Goal: Task Accomplishment & Management: Manage account settings

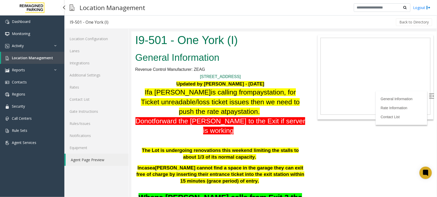
click at [40, 56] on span "Location Management" at bounding box center [32, 57] width 41 height 5
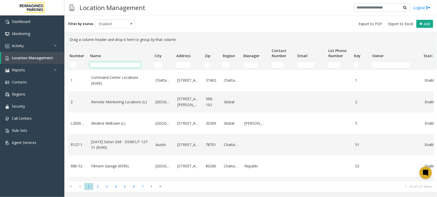
click at [113, 66] on input "Name Filter" at bounding box center [115, 64] width 50 height 5
click at [40, 56] on span "Location Management" at bounding box center [32, 57] width 41 height 5
click at [122, 62] on td "Name Filter" at bounding box center [120, 64] width 64 height 9
click at [126, 66] on input "Name Filter" at bounding box center [115, 64] width 50 height 5
click at [39, 58] on span "Location Management" at bounding box center [32, 57] width 41 height 5
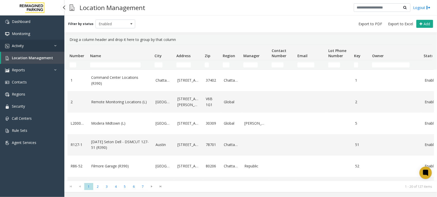
click at [31, 46] on link "Activity" at bounding box center [32, 46] width 64 height 12
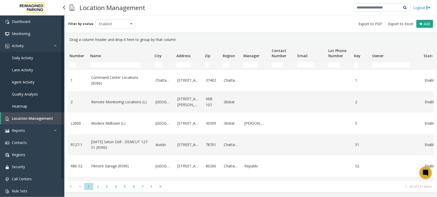
click at [25, 56] on span "Daily Activity" at bounding box center [22, 57] width 21 height 5
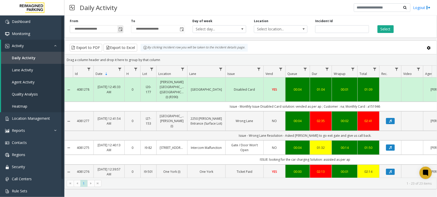
click at [120, 30] on span "Toggle popup" at bounding box center [120, 29] width 4 height 4
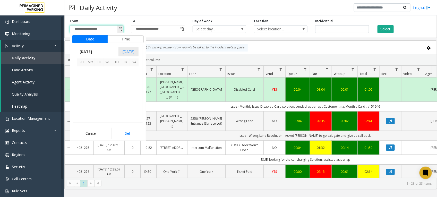
scroll to position [92305, 0]
click at [116, 88] on span "18" at bounding box center [116, 88] width 9 height 9
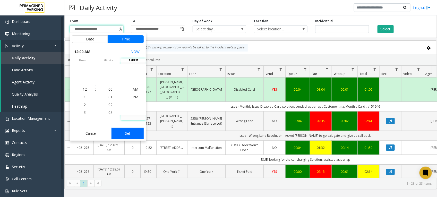
click at [127, 132] on button "Set" at bounding box center [127, 133] width 32 height 11
type input "**********"
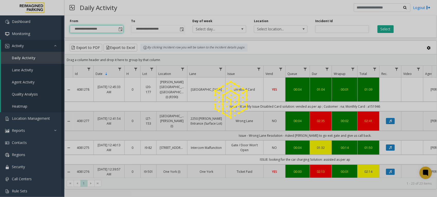
click at [387, 28] on div at bounding box center [218, 98] width 437 height 197
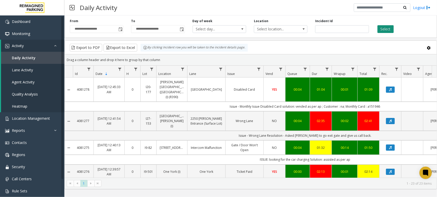
click at [387, 28] on button "Select" at bounding box center [385, 29] width 16 height 8
click at [385, 30] on button "Select" at bounding box center [385, 29] width 16 height 8
click at [117, 48] on button "Export to Excel" at bounding box center [120, 48] width 34 height 8
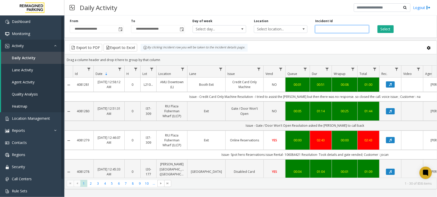
click at [334, 30] on input "number" at bounding box center [342, 29] width 54 height 8
paste input "*******"
type input "*******"
click at [387, 28] on button "Select" at bounding box center [385, 29] width 16 height 8
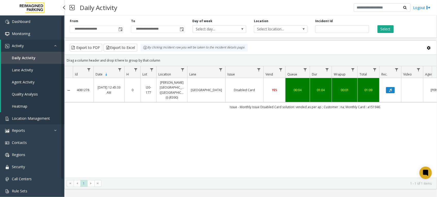
click at [31, 116] on span "Location Management" at bounding box center [31, 118] width 38 height 5
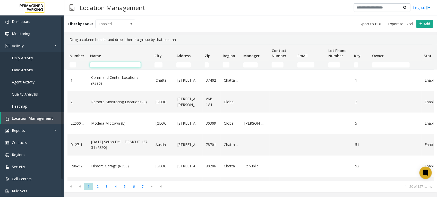
click at [113, 65] on input "Name Filter" at bounding box center [115, 64] width 50 height 5
type input "***"
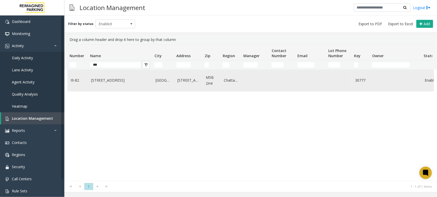
click at [102, 84] on td "[STREET_ADDRESS]" at bounding box center [120, 80] width 64 height 21
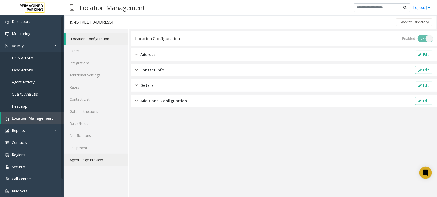
click at [94, 160] on link "Agent Page Preview" at bounding box center [96, 160] width 64 height 12
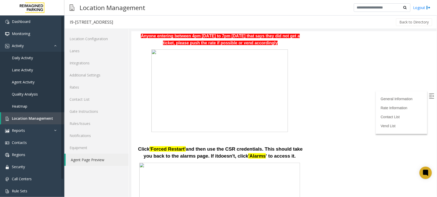
scroll to position [482, 0]
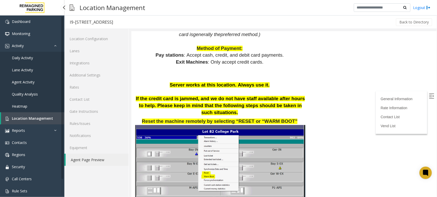
click at [38, 118] on span "Location Management" at bounding box center [32, 118] width 41 height 5
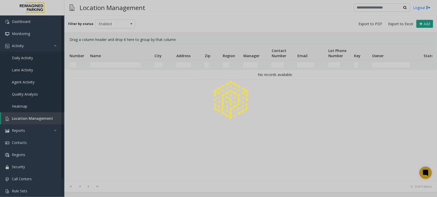
click at [108, 63] on div at bounding box center [218, 98] width 437 height 197
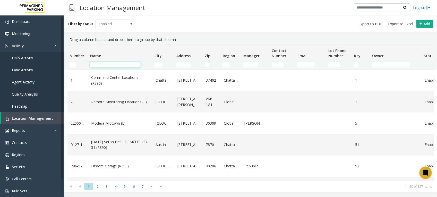
click at [109, 65] on input "Name Filter" at bounding box center [115, 64] width 50 height 5
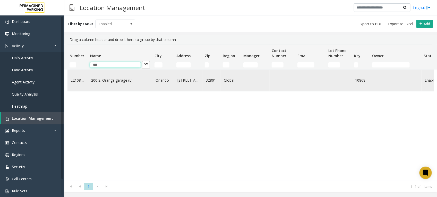
type input "***"
click at [112, 77] on td "200 S. Orange garage (L)" at bounding box center [120, 80] width 64 height 21
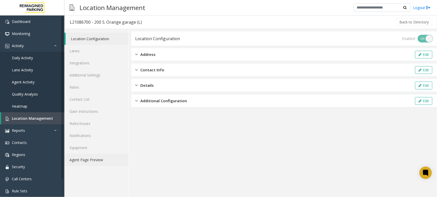
click at [87, 161] on link "Agent Page Preview" at bounding box center [96, 160] width 64 height 12
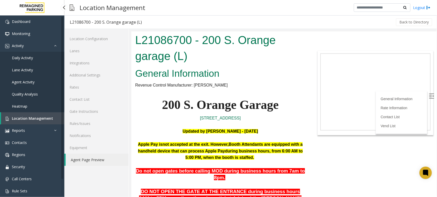
click at [32, 119] on span "Location Management" at bounding box center [32, 118] width 41 height 5
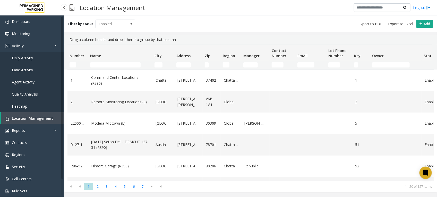
click at [31, 58] on span "Daily Activity" at bounding box center [22, 57] width 21 height 5
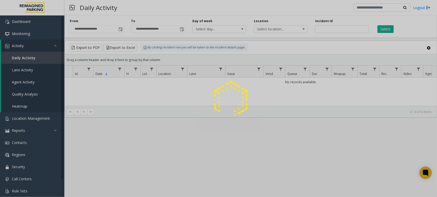
click at [332, 32] on div at bounding box center [218, 98] width 437 height 197
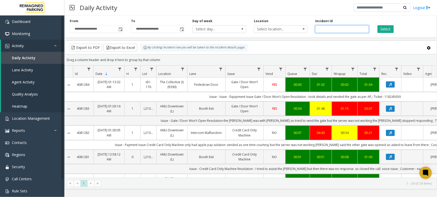
click at [332, 31] on input "number" at bounding box center [342, 29] width 54 height 8
paste input "*******"
type input "*******"
click at [383, 30] on button "Select" at bounding box center [385, 29] width 16 height 8
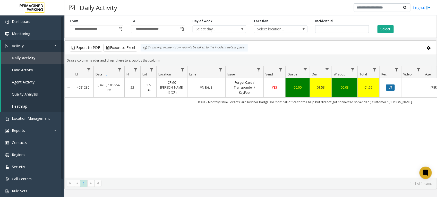
click at [388, 88] on button "Data table" at bounding box center [390, 87] width 9 height 6
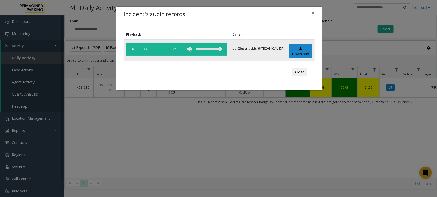
click at [134, 50] on vg-play-pause at bounding box center [132, 49] width 13 height 13
click at [131, 49] on vg-play-pause at bounding box center [132, 49] width 13 height 13
click at [133, 52] on vg-play-pause at bounding box center [132, 49] width 13 height 13
drag, startPoint x: 300, startPoint y: 78, endPoint x: 300, endPoint y: 72, distance: 6.4
click at [300, 74] on div "Close" at bounding box center [219, 71] width 184 height 15
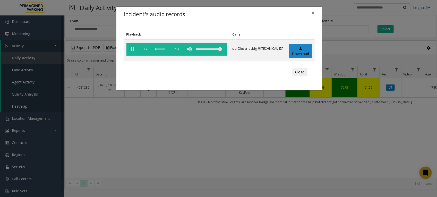
drag, startPoint x: 300, startPoint y: 72, endPoint x: 333, endPoint y: 76, distance: 33.8
click at [302, 72] on button "Close" at bounding box center [299, 72] width 15 height 8
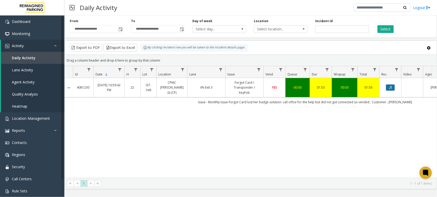
click at [390, 87] on icon "Data table" at bounding box center [390, 87] width 3 height 3
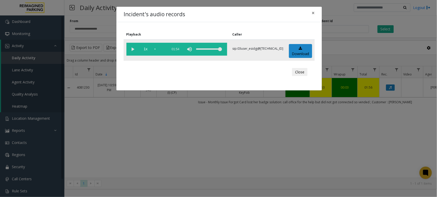
click at [132, 50] on vg-play-pause at bounding box center [132, 49] width 13 height 13
click at [155, 48] on div "scrub bar" at bounding box center [160, 49] width 11 height 13
click at [303, 72] on button "Close" at bounding box center [299, 72] width 15 height 8
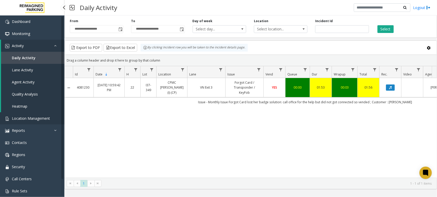
click at [31, 117] on span "Location Management" at bounding box center [31, 118] width 38 height 5
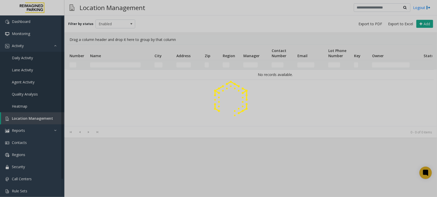
click at [133, 64] on div at bounding box center [218, 98] width 437 height 197
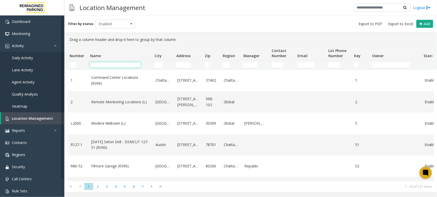
click at [131, 65] on input "Name Filter" at bounding box center [115, 64] width 50 height 5
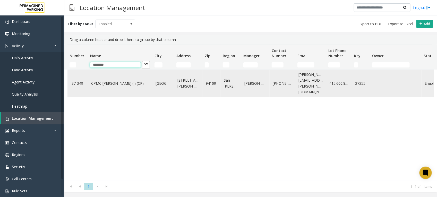
type input "********"
click at [108, 83] on link "CPMC [PERSON_NAME] (I) (CP)" at bounding box center [120, 84] width 58 height 6
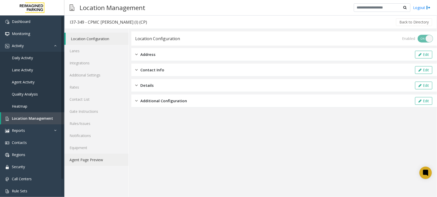
click at [86, 160] on link "Agent Page Preview" at bounding box center [96, 160] width 64 height 12
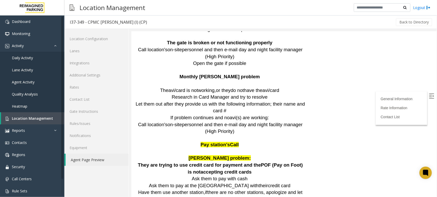
scroll to position [901, 0]
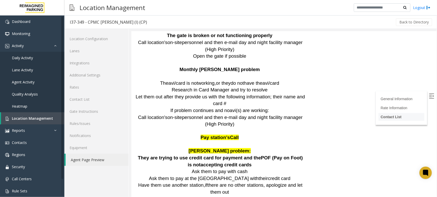
click at [404, 116] on li "Contact List" at bounding box center [401, 117] width 46 height 8
click at [387, 116] on link "Contact List" at bounding box center [390, 116] width 21 height 4
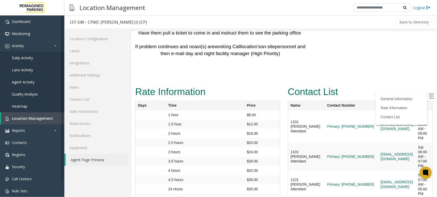
click at [241, 184] on td "24 Hours" at bounding box center [204, 188] width 78 height 9
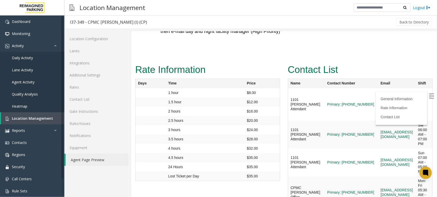
scroll to position [1437, 0]
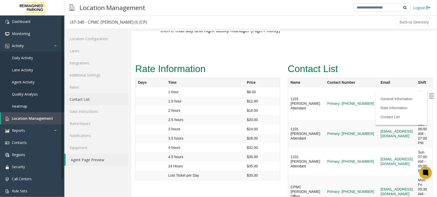
click at [84, 99] on link "Contact List" at bounding box center [96, 99] width 64 height 12
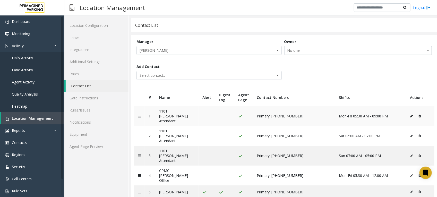
scroll to position [21, 0]
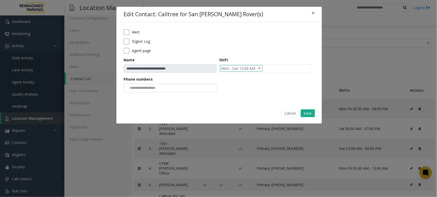
click at [185, 86] on div at bounding box center [170, 88] width 93 height 9
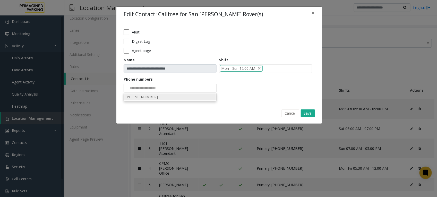
click at [173, 96] on li "[PHONE_NUMBER]" at bounding box center [169, 96] width 91 height 7
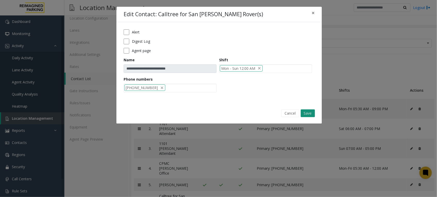
click at [307, 112] on button "Save" at bounding box center [308, 113] width 14 height 8
